Goal: Task Accomplishment & Management: Manage account settings

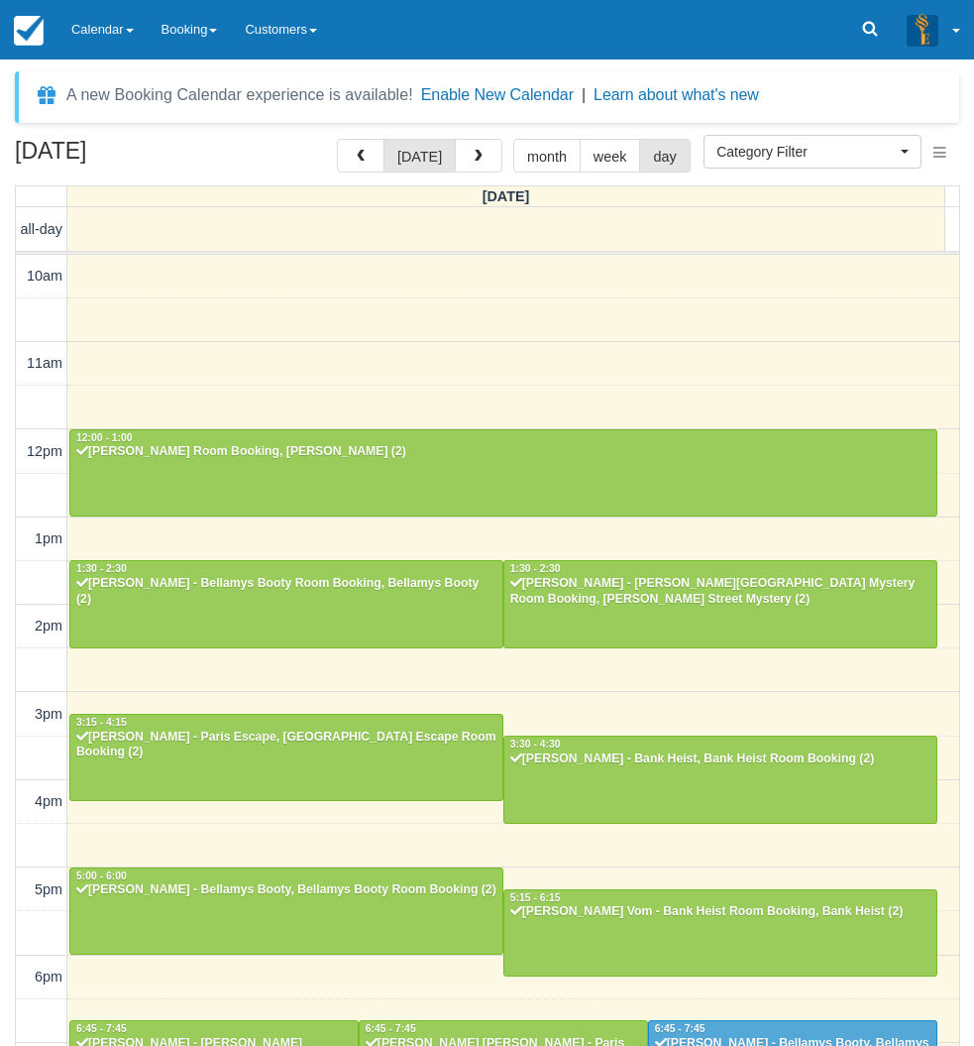
select select
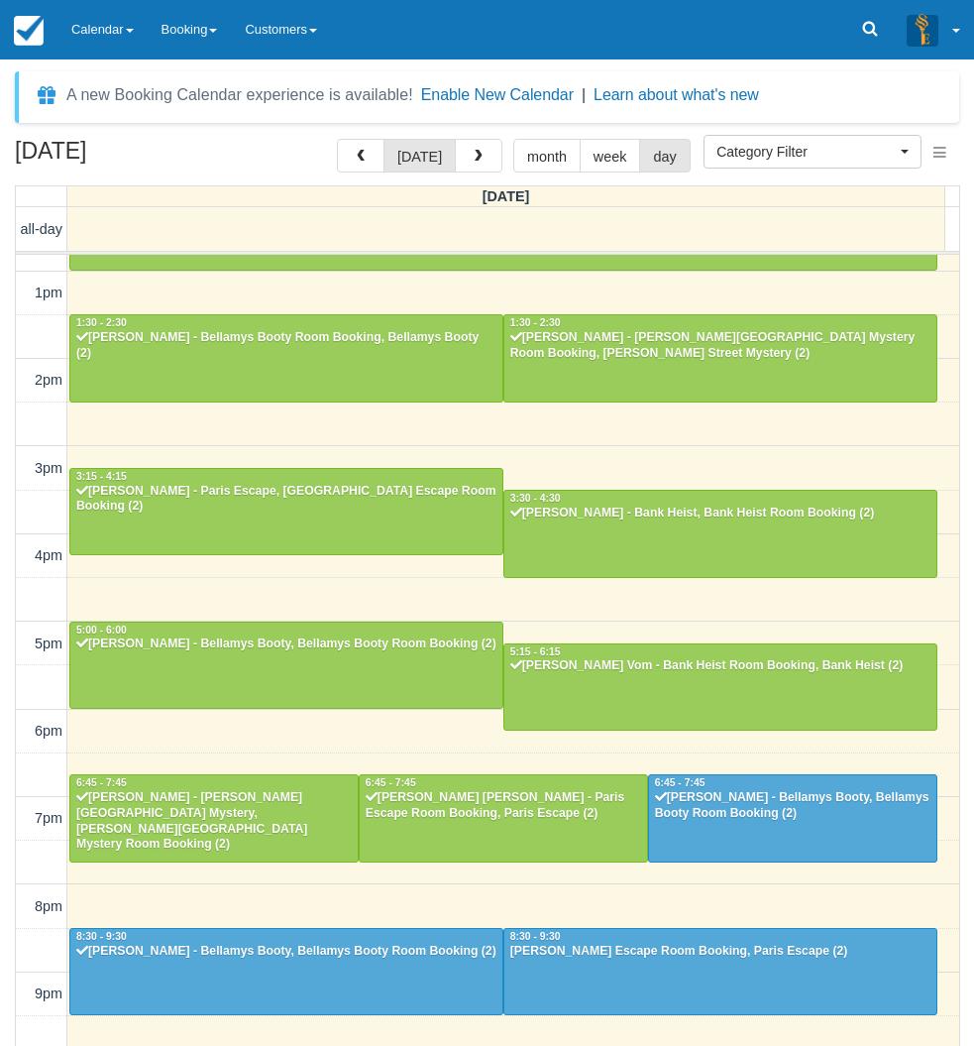
scroll to position [245, 0]
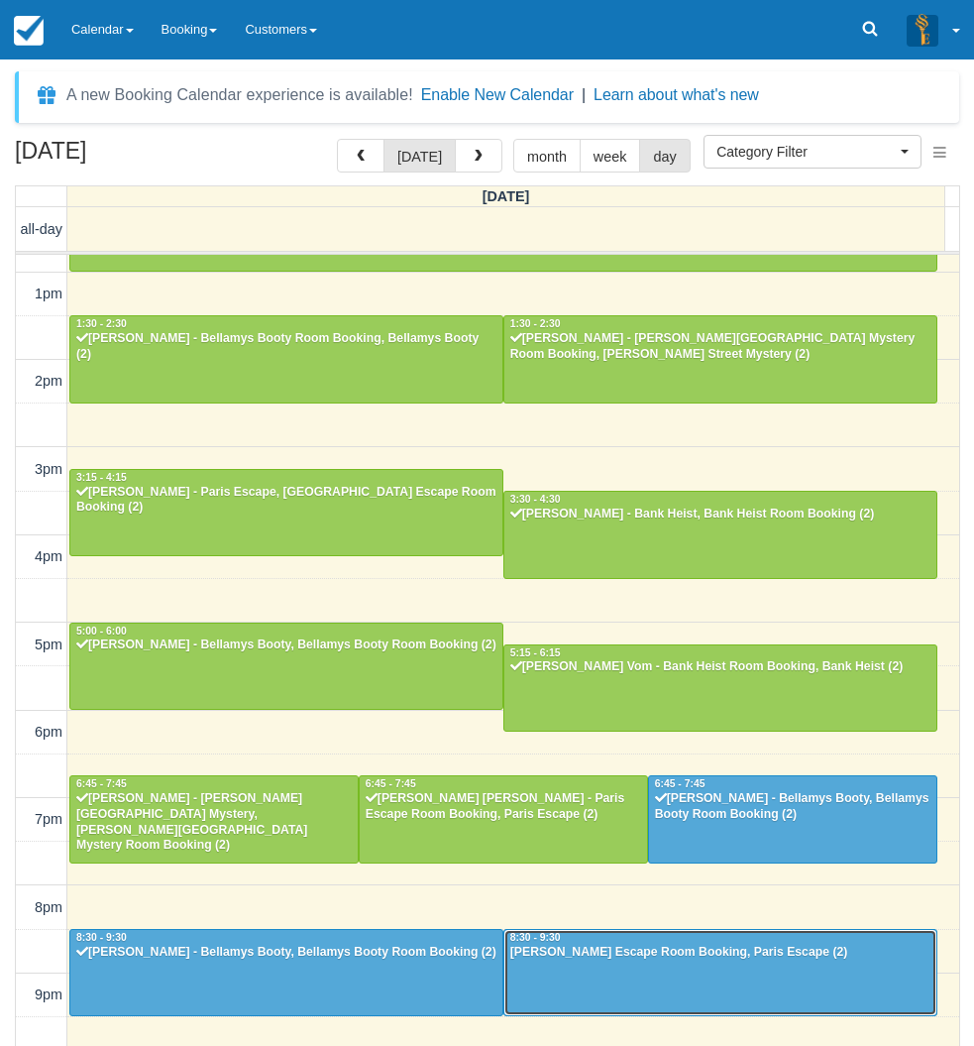
click at [571, 961] on div at bounding box center [721, 972] width 432 height 85
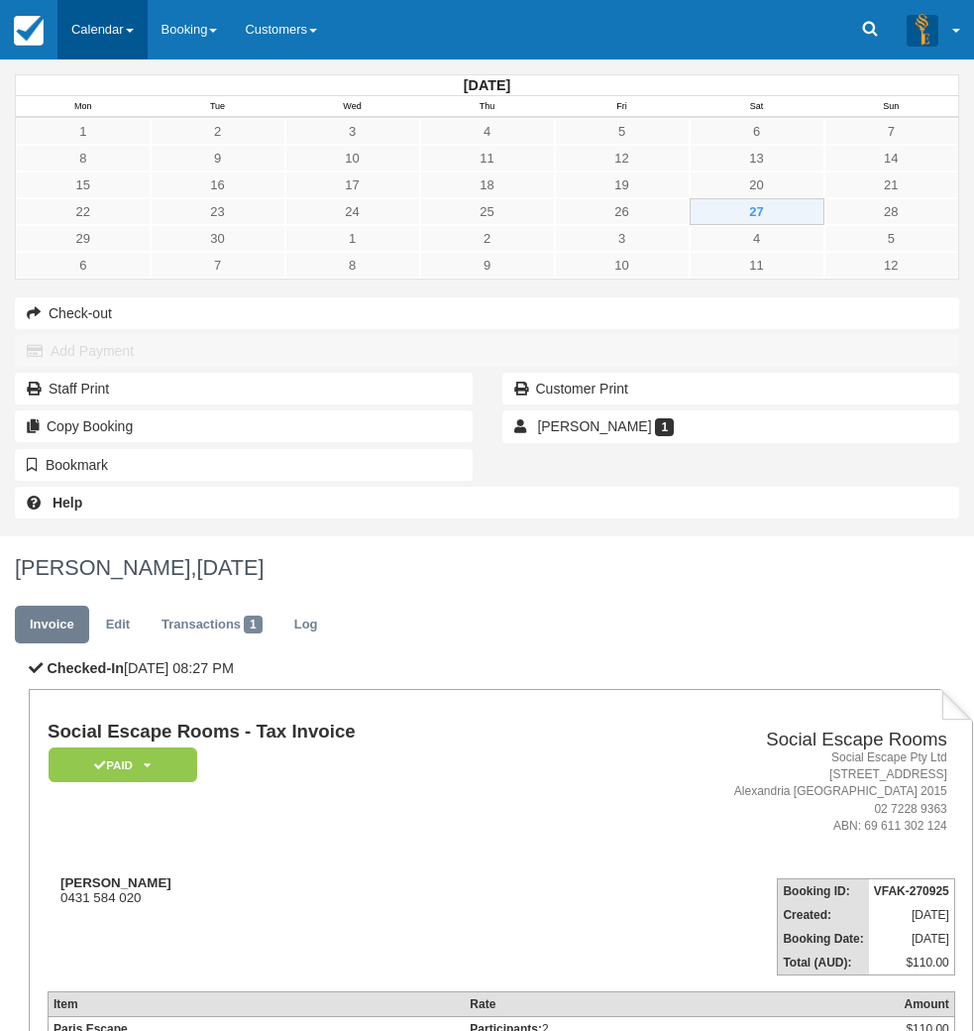
click at [88, 46] on link "Calendar" at bounding box center [102, 29] width 90 height 59
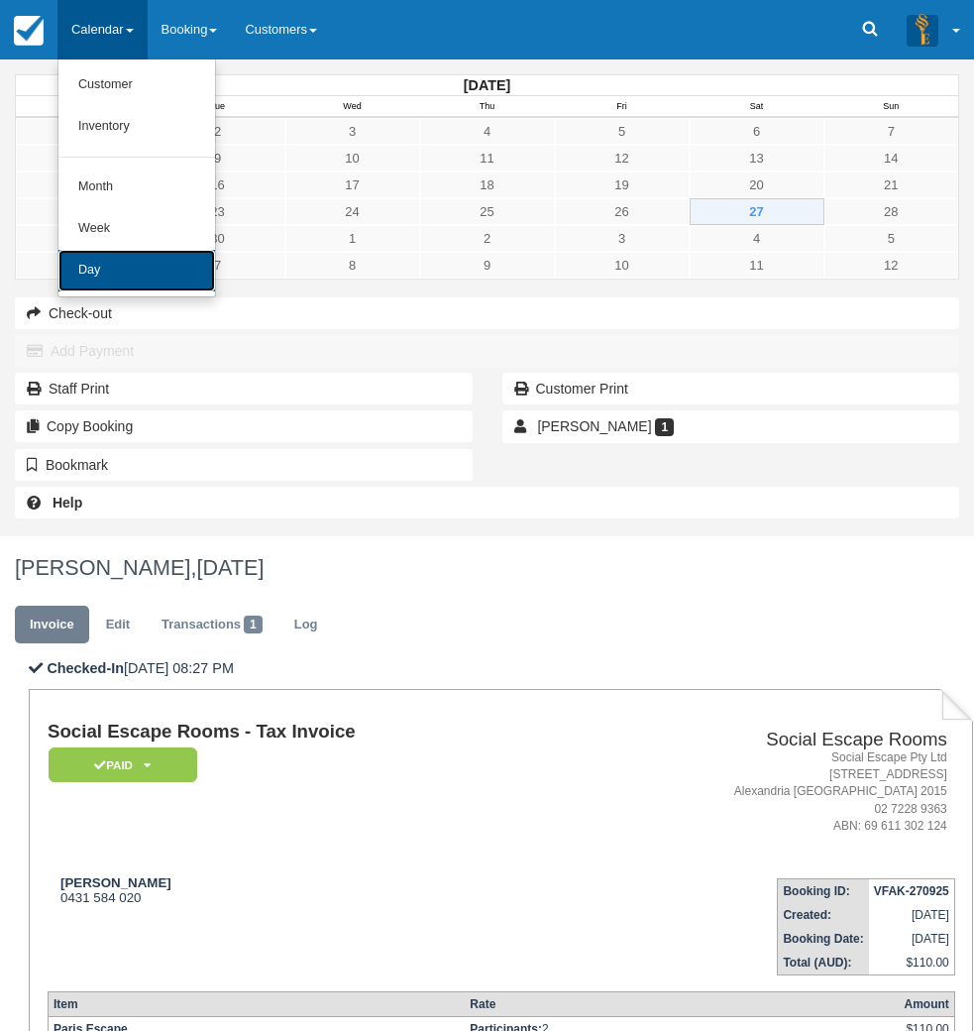
click at [136, 260] on link "Day" at bounding box center [136, 271] width 157 height 42
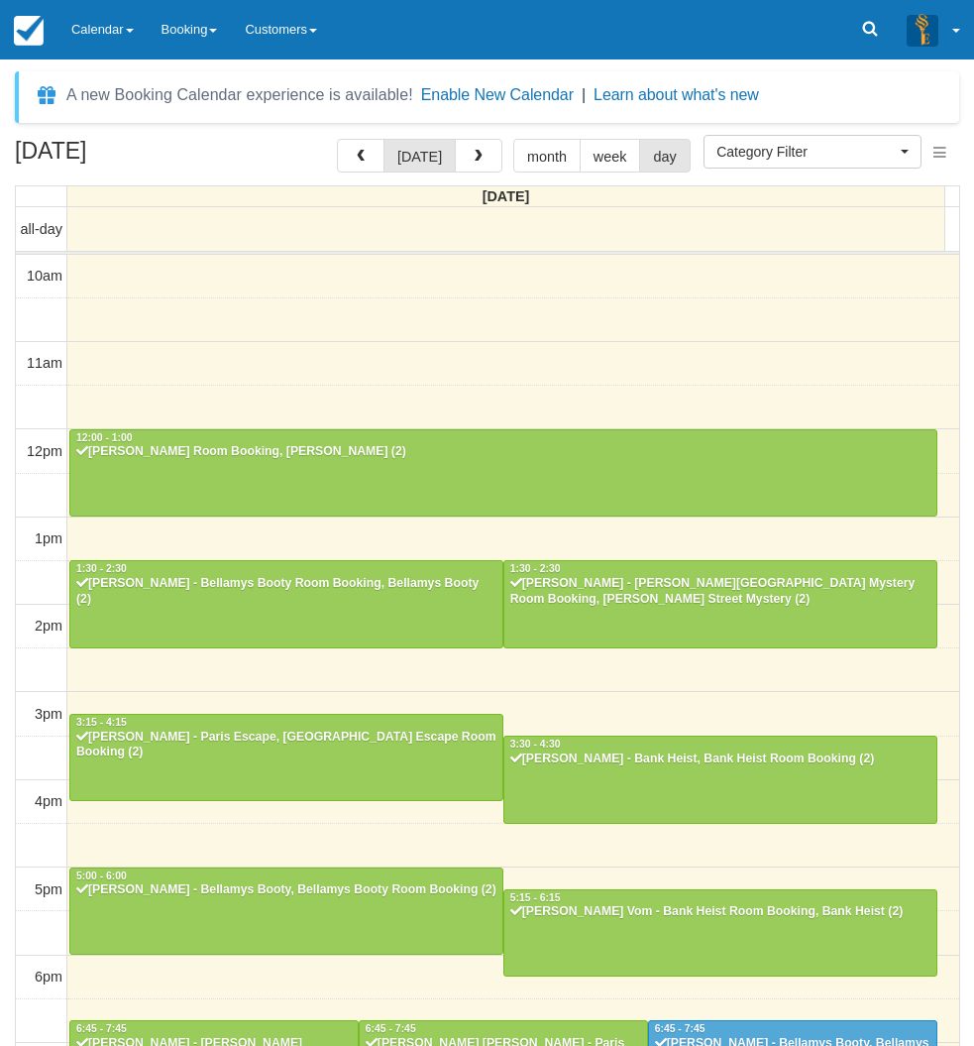
select select
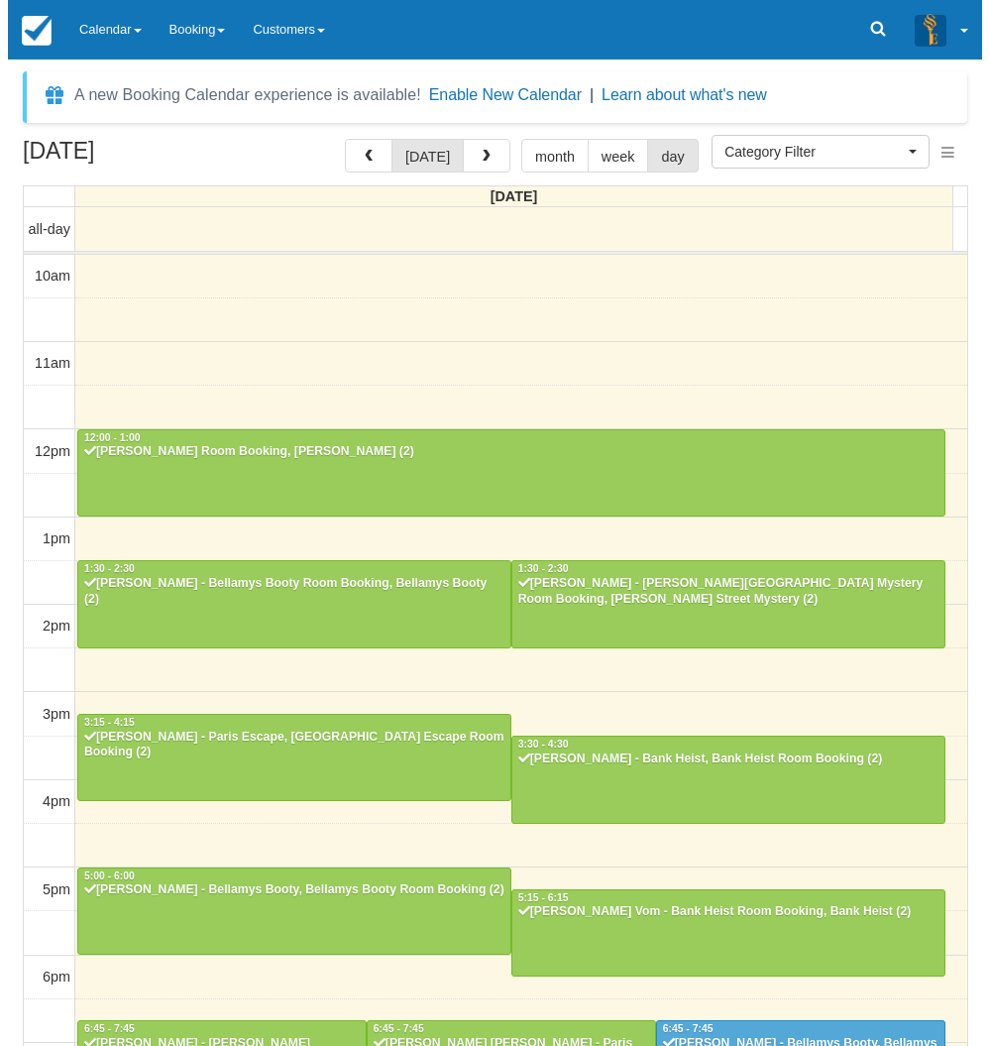
scroll to position [246, 0]
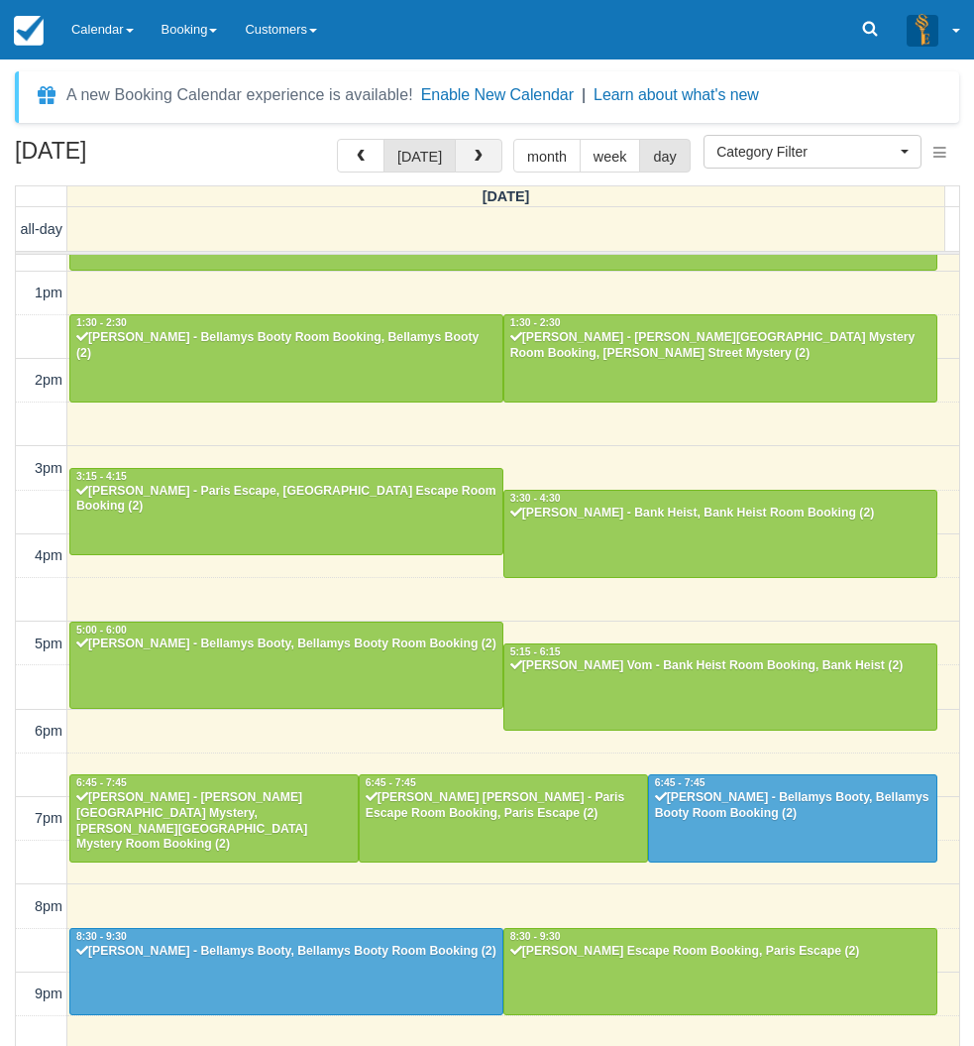
click at [463, 167] on button "button" at bounding box center [479, 156] width 48 height 34
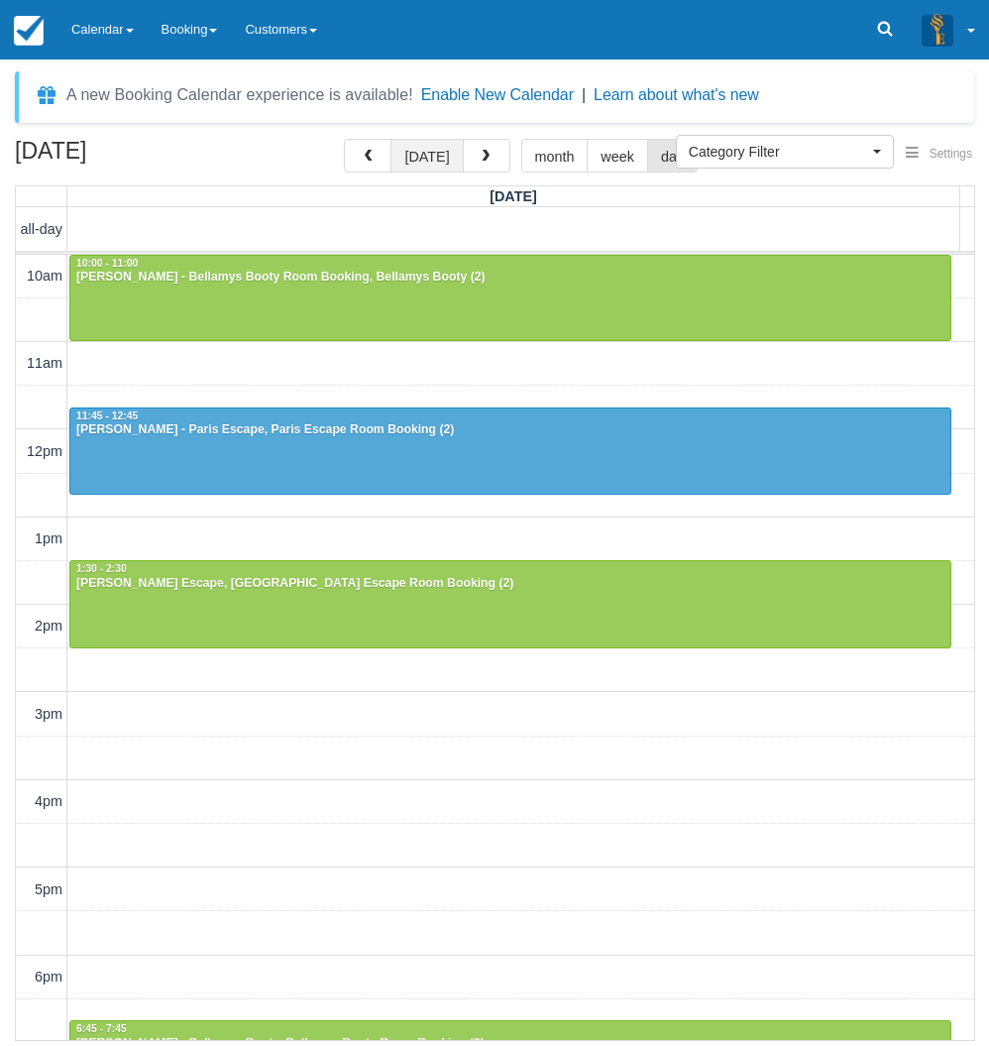
click at [431, 147] on button "[DATE]" at bounding box center [427, 156] width 72 height 34
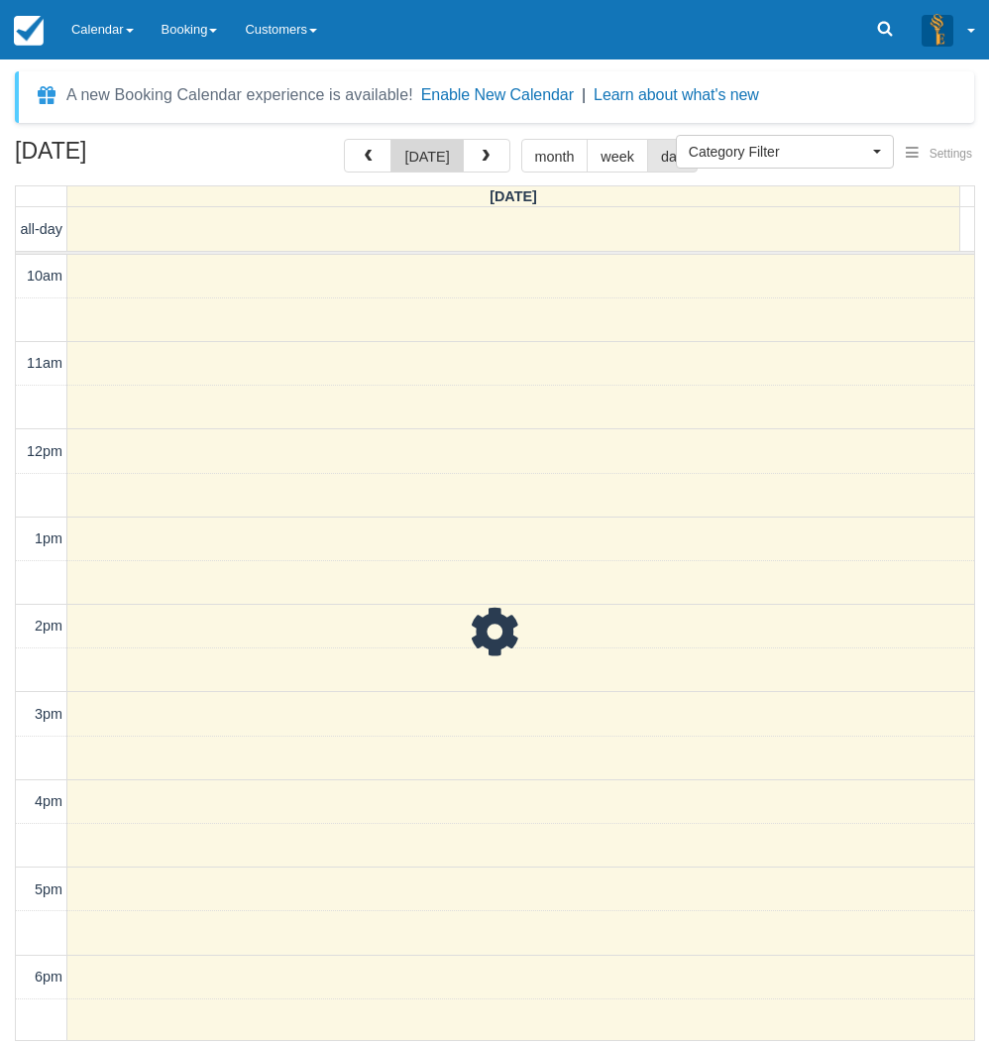
scroll to position [309, 0]
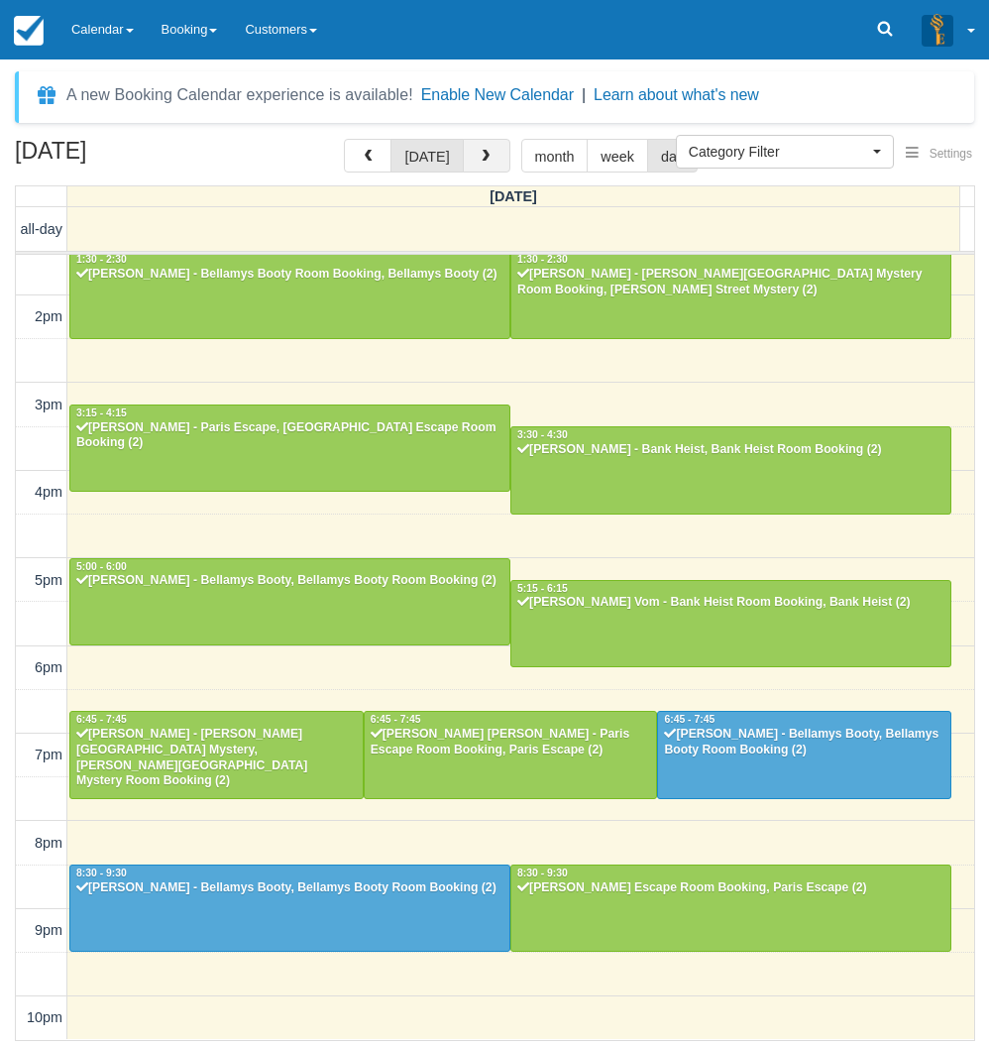
click at [488, 157] on span "button" at bounding box center [486, 157] width 14 height 14
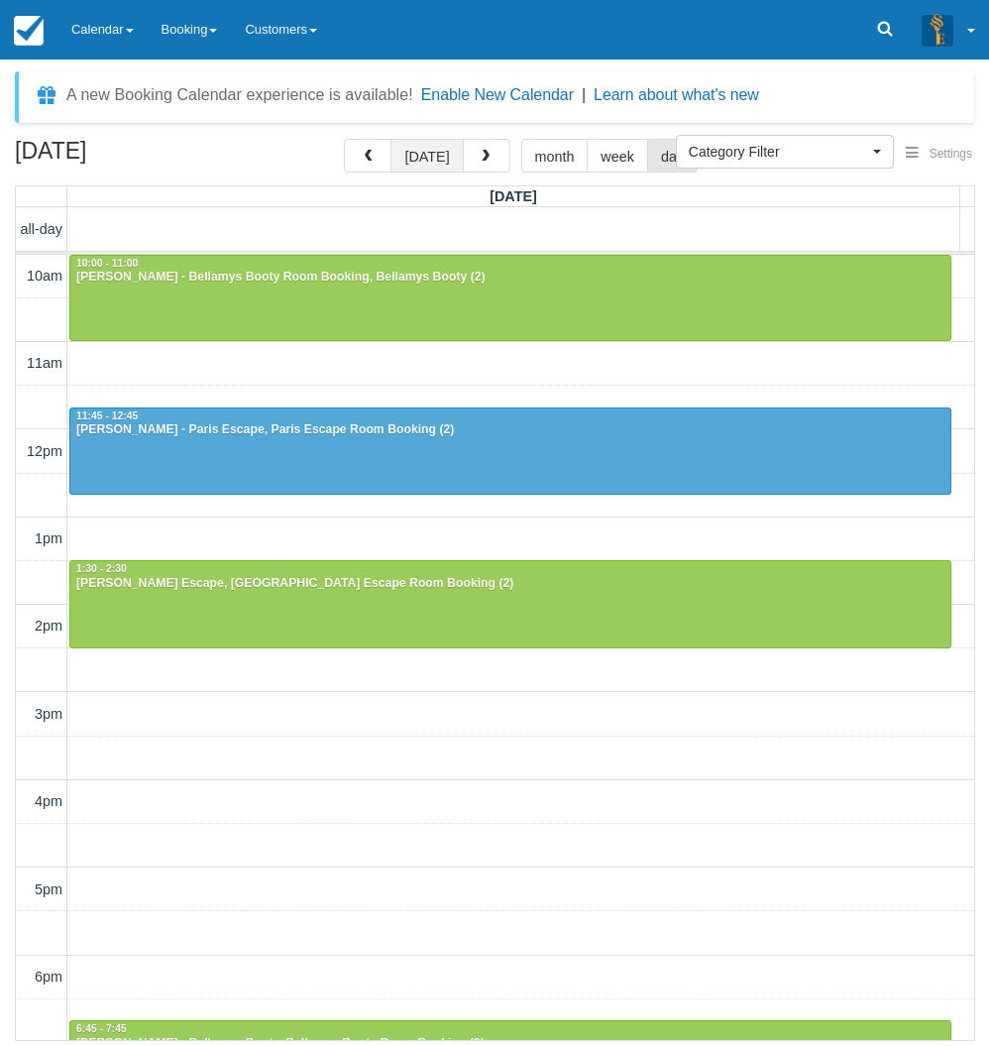
click at [428, 157] on button "[DATE]" at bounding box center [427, 156] width 72 height 34
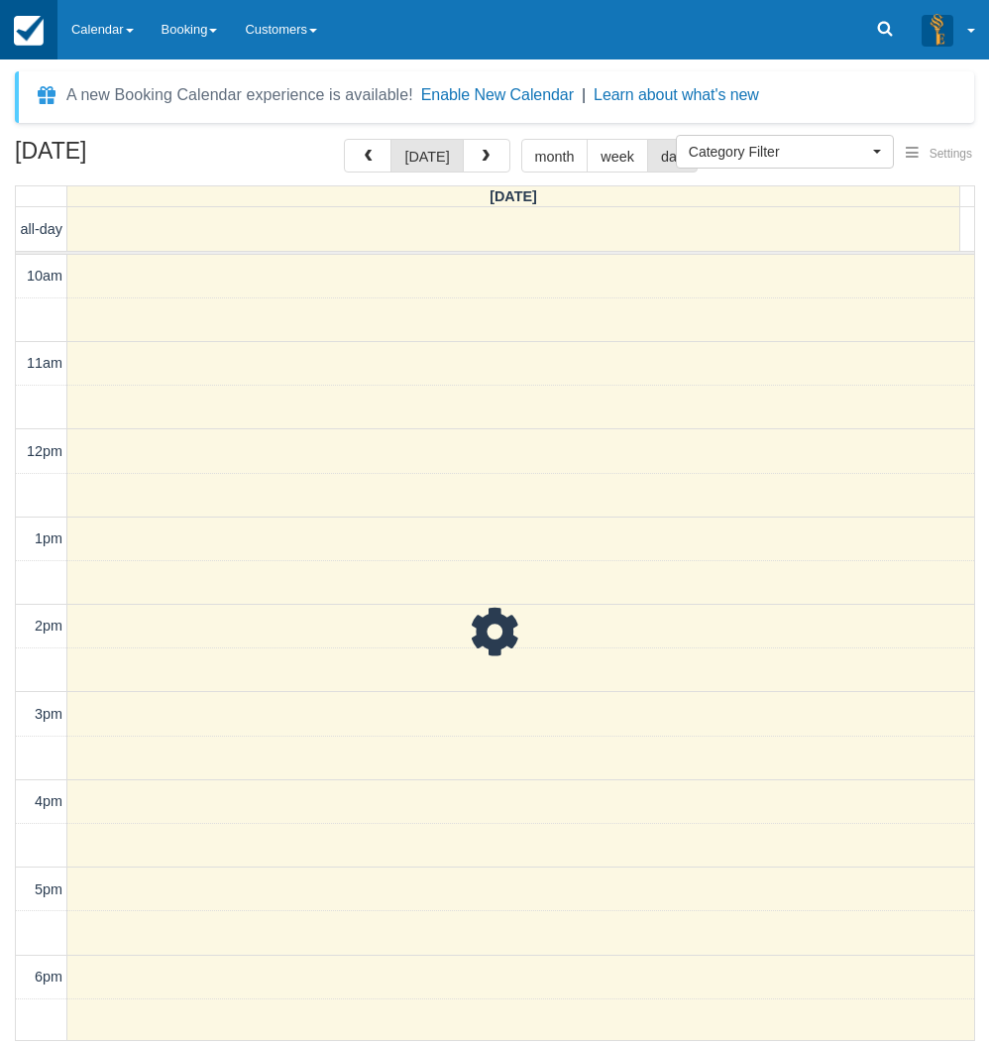
scroll to position [309, 0]
